Goal: Manage account settings

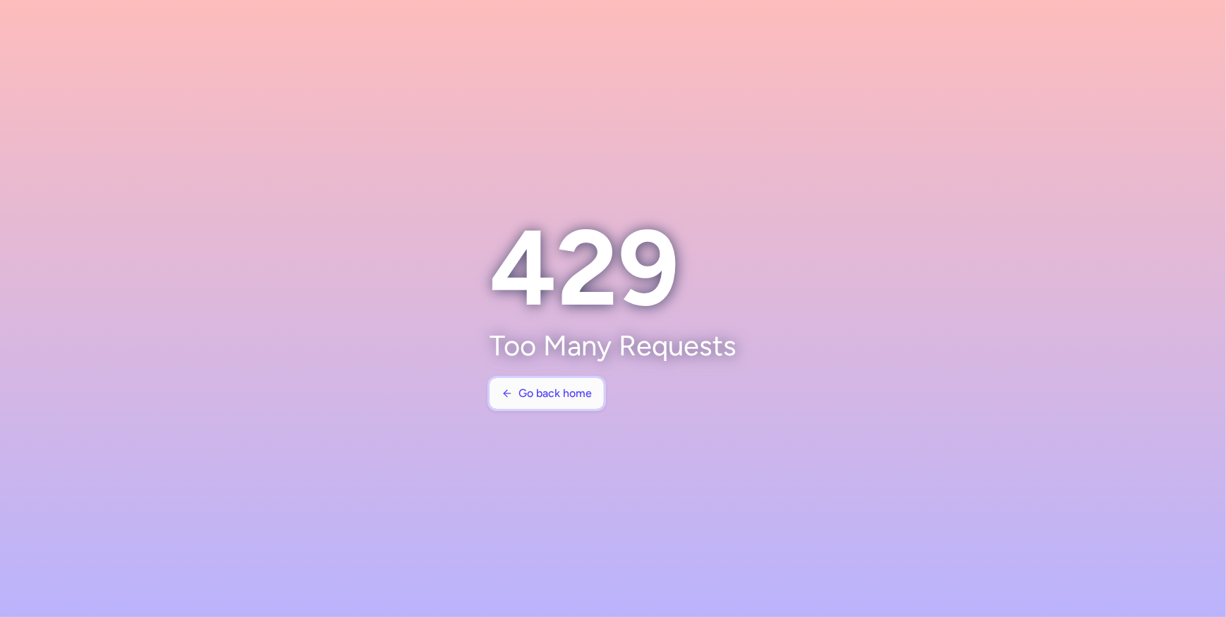
click at [522, 394] on span "Go back home" at bounding box center [555, 393] width 73 height 13
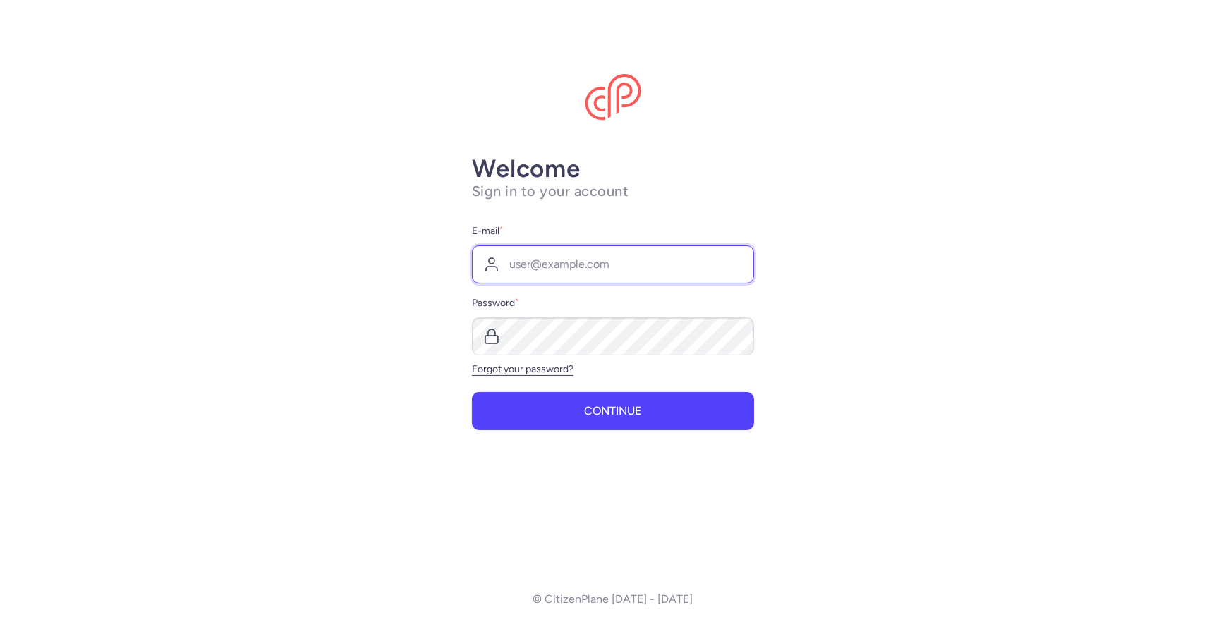
type input "cem.yilmaz@mga.aero"
click at [557, 402] on button "Continue" at bounding box center [613, 411] width 282 height 38
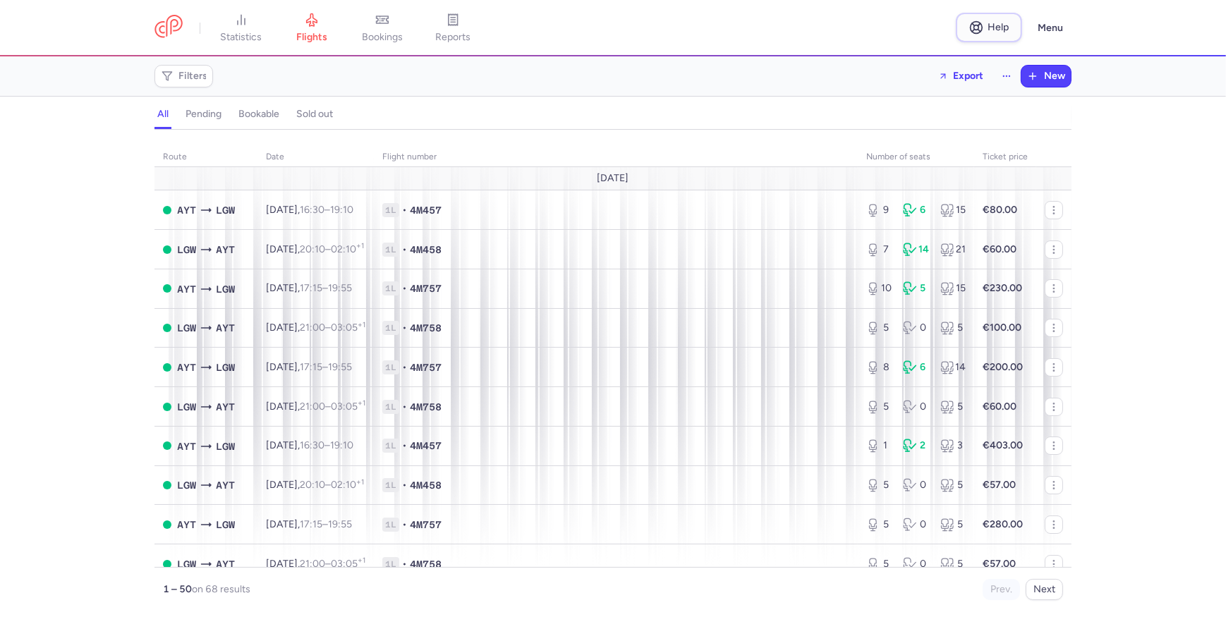
click at [1003, 31] on span "Help" at bounding box center [999, 27] width 21 height 11
click at [1054, 35] on button "Menu" at bounding box center [1051, 28] width 42 height 27
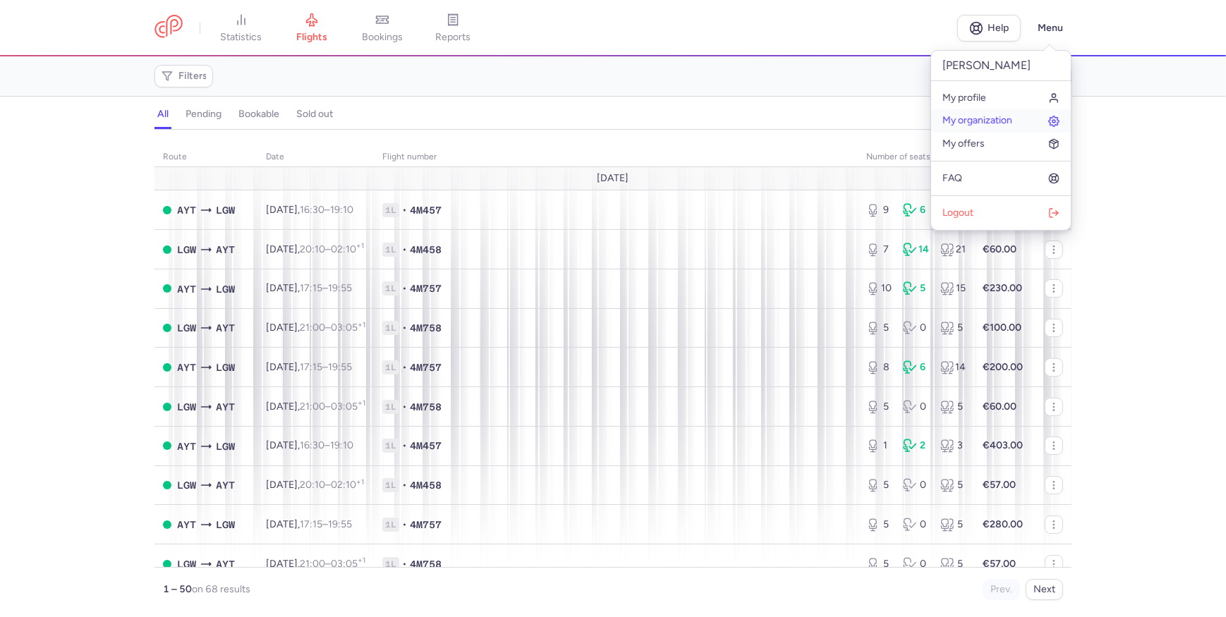
click at [984, 115] on span "My organization" at bounding box center [978, 120] width 70 height 11
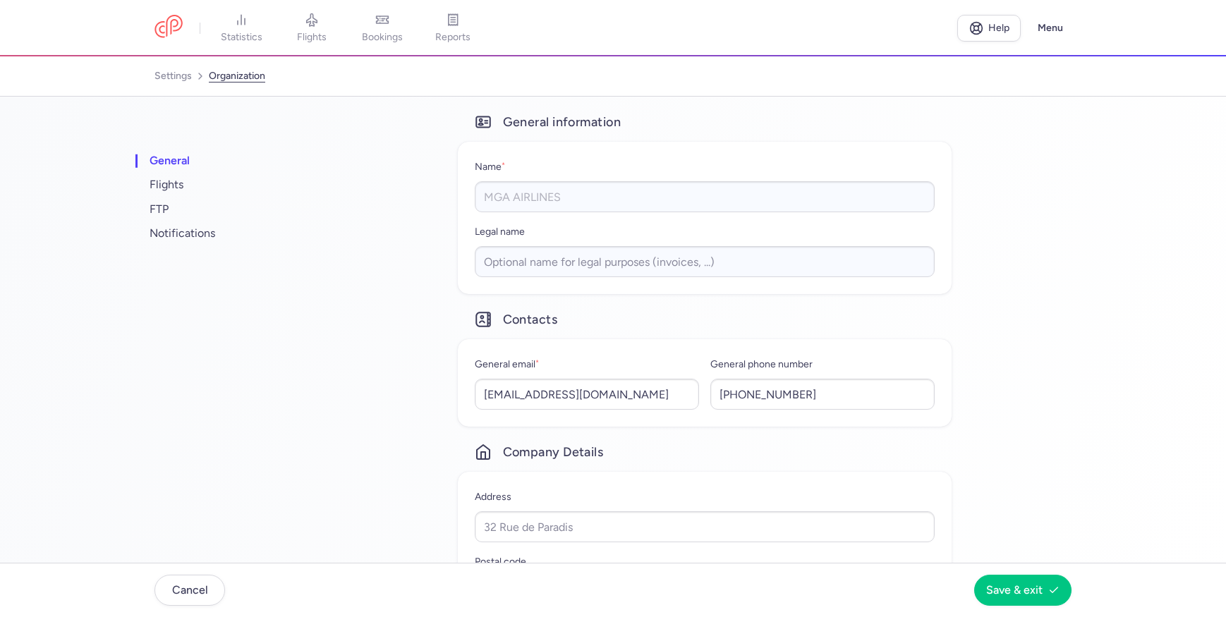
select select "tr"
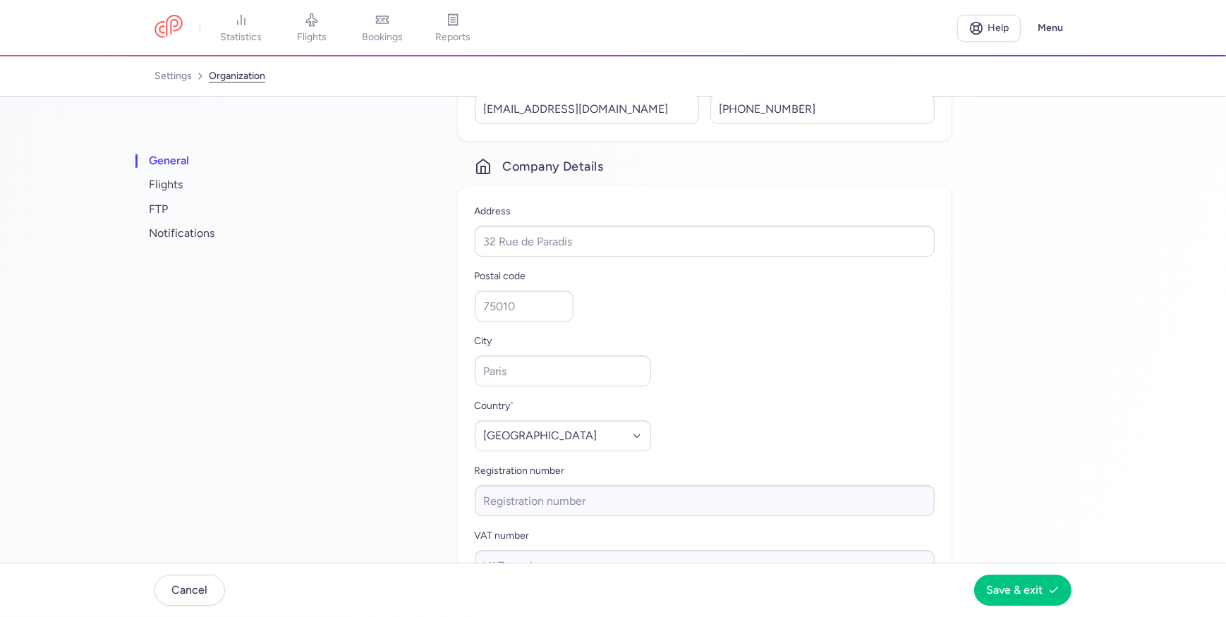
scroll to position [256, 0]
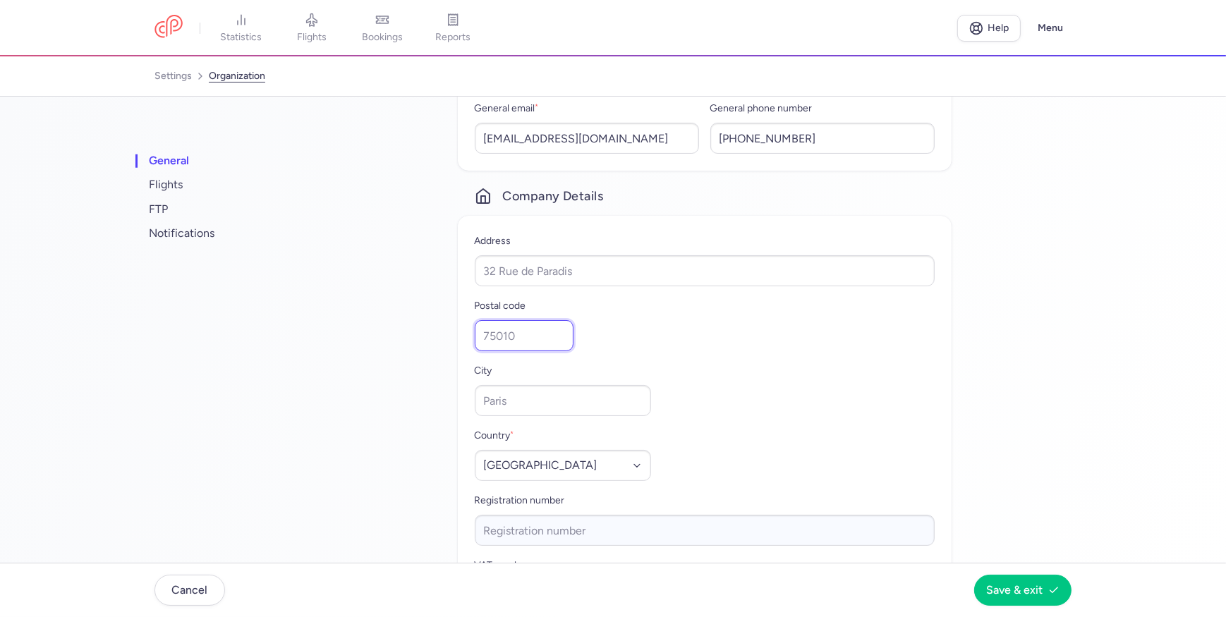
click at [502, 338] on input "Postal code" at bounding box center [524, 335] width 99 height 31
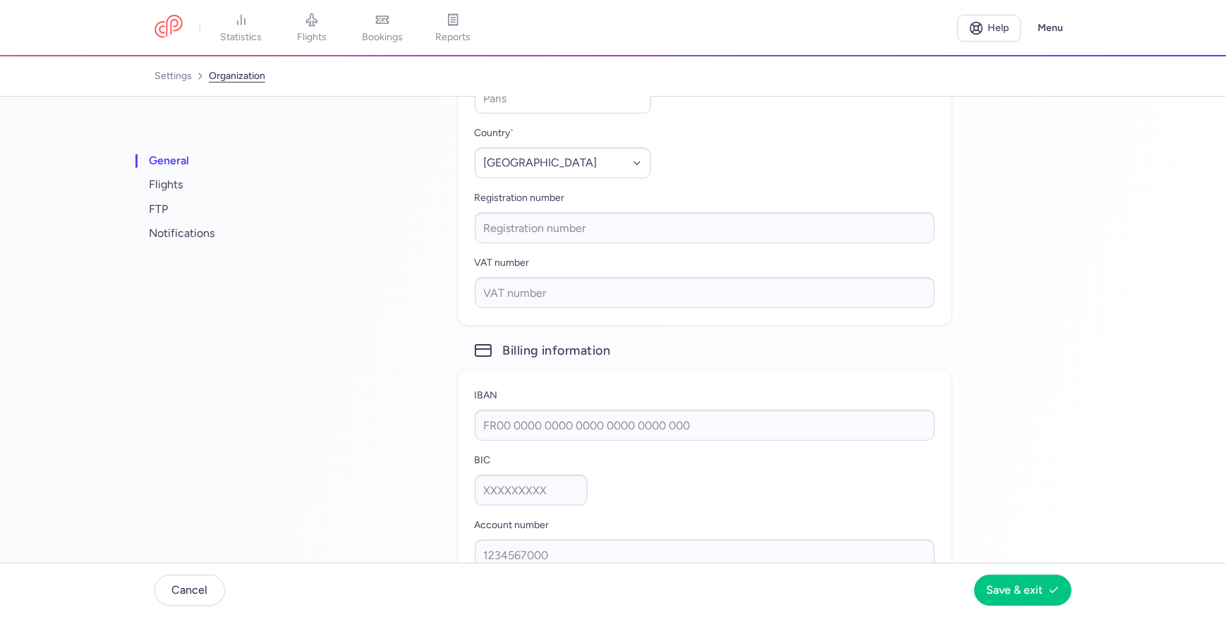
scroll to position [543, 0]
